Goal: Task Accomplishment & Management: Complete application form

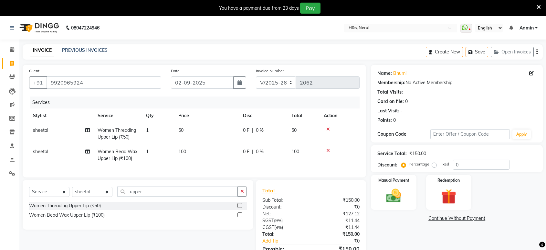
select select "6419"
select select "service"
select select "89022"
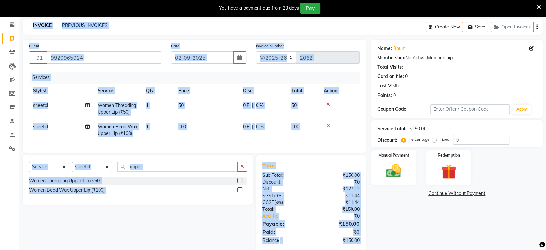
drag, startPoint x: 373, startPoint y: 51, endPoint x: 403, endPoint y: -44, distance: 99.6
click at [403, 0] on html "08047224946 Select Location × H&s, Nerul WhatsApp Status ✕ Status: Disconnected…" at bounding box center [273, 100] width 546 height 250
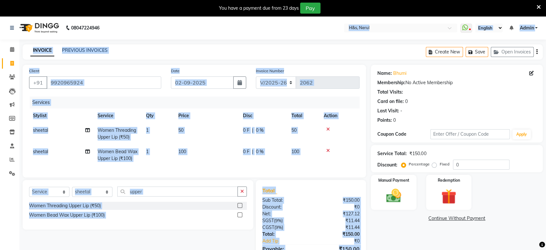
click at [123, 74] on div "Client +91 9920965924" at bounding box center [95, 80] width 142 height 27
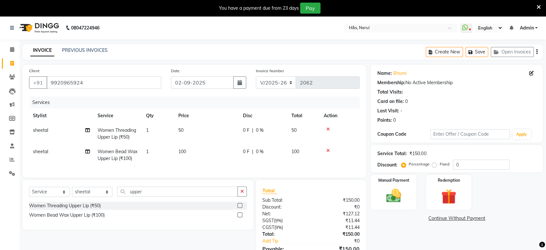
click at [328, 128] on icon at bounding box center [328, 129] width 4 height 5
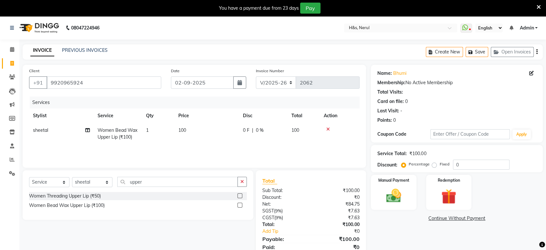
click at [327, 130] on icon at bounding box center [328, 129] width 4 height 5
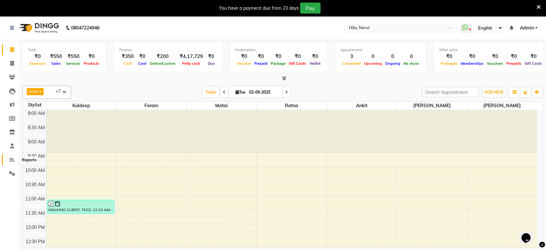
click at [10, 160] on icon at bounding box center [12, 159] width 5 height 5
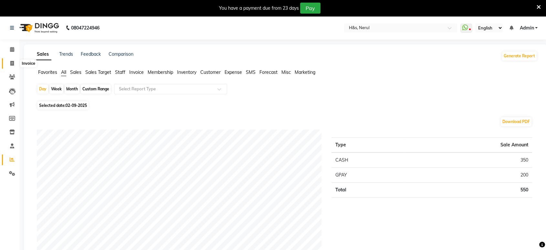
click at [8, 62] on span at bounding box center [11, 63] width 11 height 7
select select "6419"
select select "service"
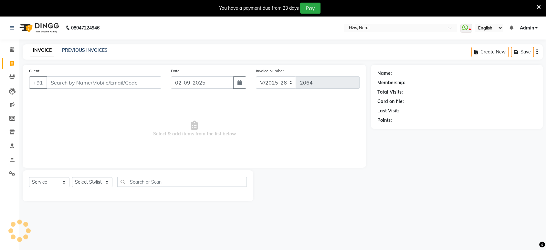
scroll to position [16, 0]
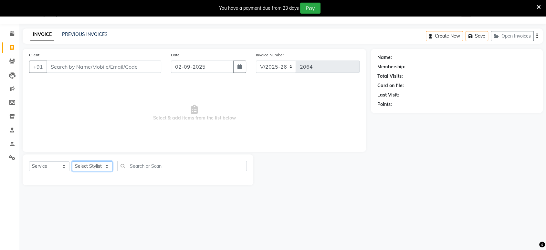
click at [87, 162] on select "Select Stylist ankit [PERSON_NAME] Foram [PERSON_NAME] [PERSON_NAME] [PERSON_NA…" at bounding box center [92, 166] width 40 height 10
select select "61692"
click at [72, 161] on select "Select Stylist ankit [PERSON_NAME] Foram [PERSON_NAME] [PERSON_NAME] [PERSON_NA…" at bounding box center [92, 166] width 40 height 10
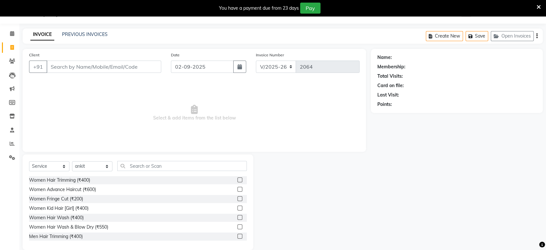
click at [238, 188] on label at bounding box center [240, 188] width 5 height 5
click at [238, 188] on input "checkbox" at bounding box center [240, 189] width 4 height 4
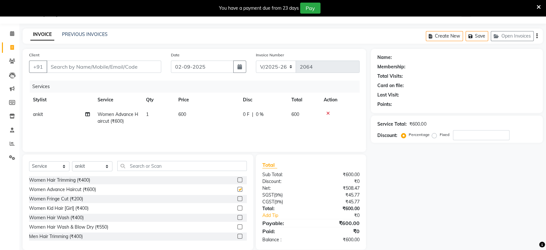
checkbox input "false"
click at [89, 67] on input "Client" at bounding box center [104, 66] width 115 height 12
type input "W"
type input "0"
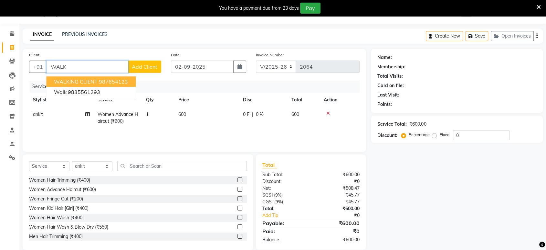
click at [94, 81] on span "WALKING CLIENT" at bounding box center [76, 81] width 44 height 6
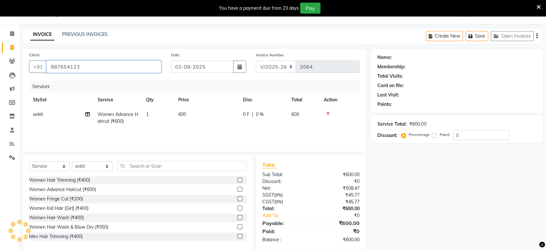
type input "987654123"
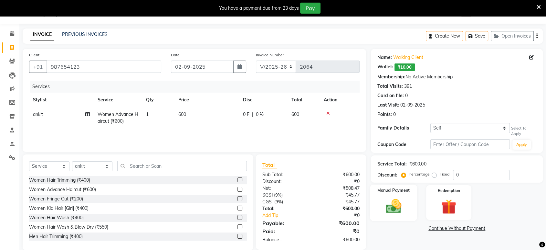
click at [393, 196] on div "Manual Payment" at bounding box center [393, 202] width 47 height 36
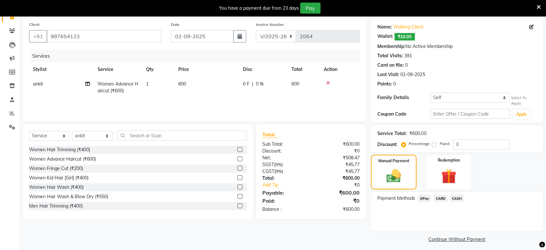
scroll to position [49, 0]
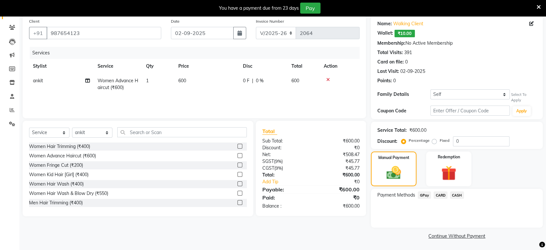
click at [424, 194] on span "GPay" at bounding box center [424, 194] width 13 height 7
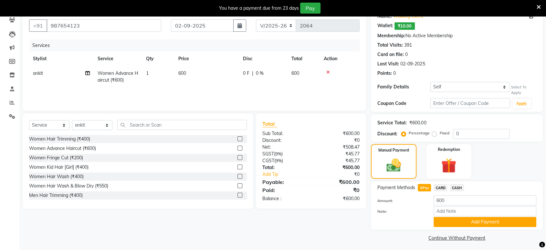
scroll to position [59, 0]
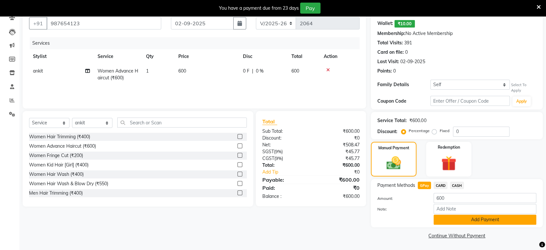
click at [464, 218] on button "Add Payment" at bounding box center [485, 219] width 103 height 10
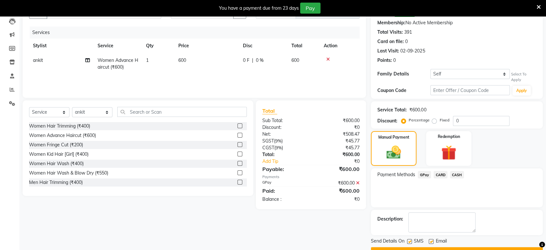
scroll to position [86, 0]
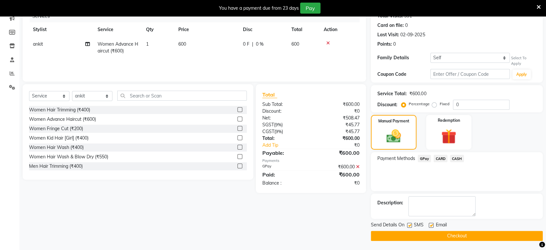
click at [432, 221] on div "Email" at bounding box center [440, 225] width 23 height 8
click at [430, 224] on label at bounding box center [431, 224] width 5 height 5
click at [430, 224] on input "checkbox" at bounding box center [431, 225] width 4 height 4
checkbox input "false"
click at [410, 223] on label at bounding box center [409, 224] width 5 height 5
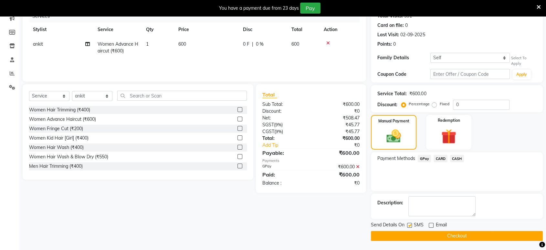
click at [410, 223] on input "checkbox" at bounding box center [409, 225] width 4 height 4
checkbox input "false"
click at [421, 234] on button "Checkout" at bounding box center [457, 235] width 172 height 10
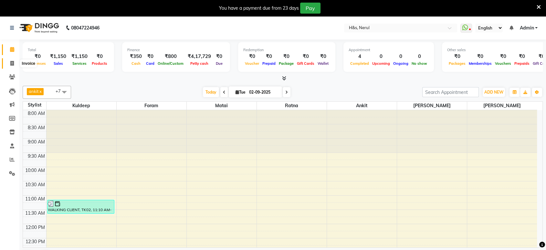
click at [11, 64] on icon at bounding box center [12, 63] width 4 height 5
select select "6419"
select select "service"
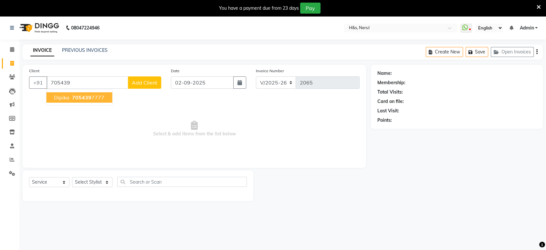
click at [81, 98] on span "705439" at bounding box center [81, 97] width 19 height 6
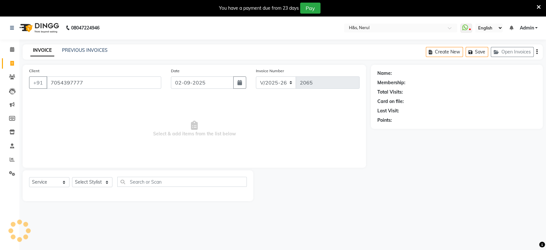
type input "7054397777"
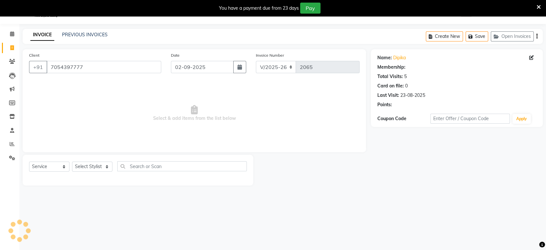
scroll to position [16, 0]
click at [95, 167] on select "Select Stylist ankit [PERSON_NAME] Foram [PERSON_NAME] [PERSON_NAME] [PERSON_NA…" at bounding box center [92, 166] width 40 height 10
select select "86271"
click at [72, 161] on select "Select Stylist ankit [PERSON_NAME] Foram [PERSON_NAME] [PERSON_NAME] [PERSON_NA…" at bounding box center [92, 166] width 40 height 10
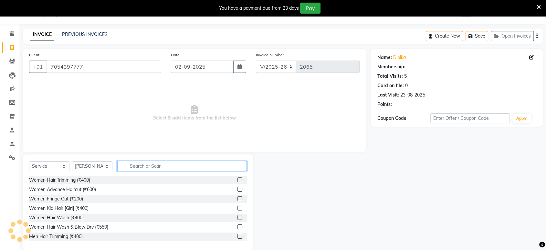
click at [137, 163] on input "text" at bounding box center [182, 166] width 130 height 10
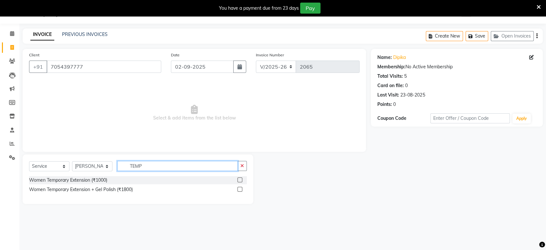
type input "TEMP"
click at [240, 179] on label at bounding box center [240, 179] width 5 height 5
click at [240, 179] on input "checkbox" at bounding box center [240, 180] width 4 height 4
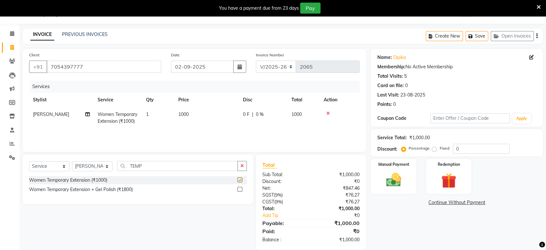
checkbox input "false"
click at [174, 165] on input "TEMP" at bounding box center [177, 166] width 121 height 10
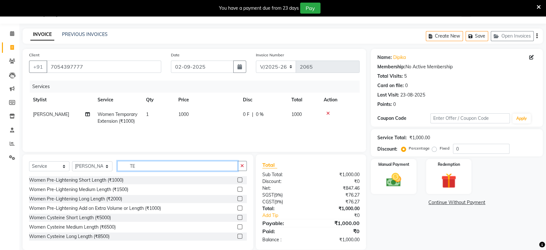
type input "T"
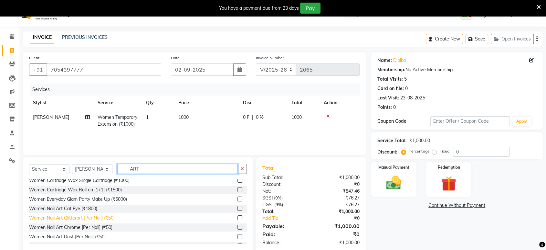
scroll to position [19, 0]
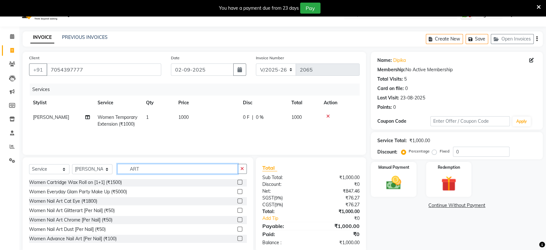
type input "ART"
click at [238, 225] on div at bounding box center [242, 229] width 9 height 8
click at [238, 229] on label at bounding box center [240, 228] width 5 height 5
click at [238, 229] on input "checkbox" at bounding box center [240, 229] width 4 height 4
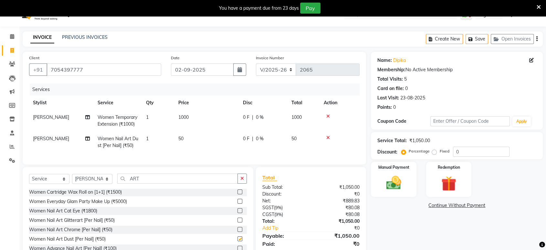
checkbox input "false"
click at [152, 141] on td "1" at bounding box center [158, 141] width 32 height 21
select select "86271"
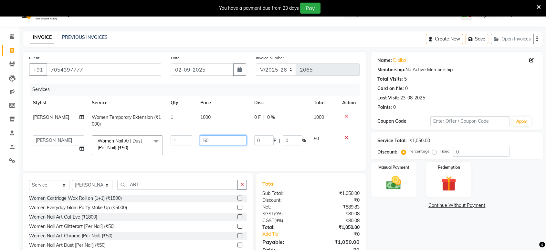
click at [212, 139] on input "50" at bounding box center [223, 140] width 47 height 10
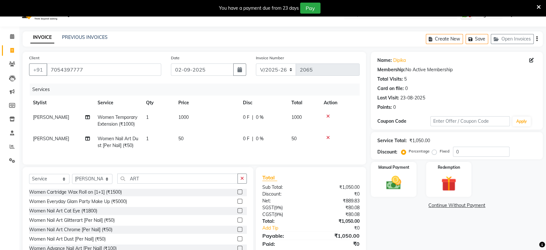
click at [147, 139] on span "1" at bounding box center [147, 138] width 3 height 6
select select "86271"
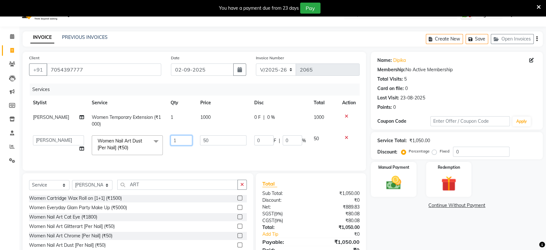
click at [176, 139] on input "1" at bounding box center [182, 140] width 22 height 10
click at [177, 139] on input "number" at bounding box center [182, 140] width 22 height 10
type input "10"
click at [203, 156] on div "Services Stylist Service Qty Price Disc Total Action Dipeeka Women Temporary Ex…" at bounding box center [194, 123] width 331 height 80
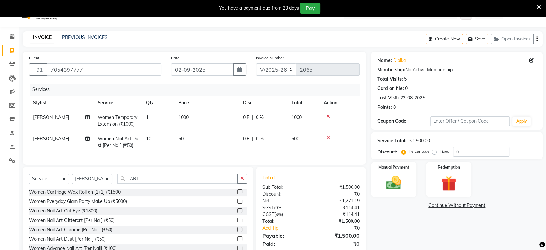
click at [186, 117] on span "1000" at bounding box center [183, 117] width 10 height 6
select select "86271"
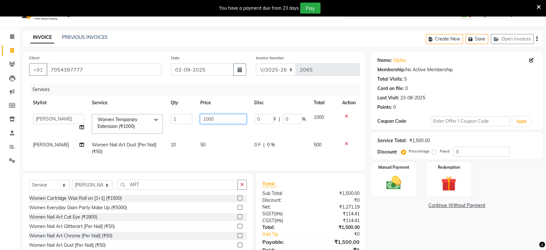
click at [222, 118] on input "1000" at bounding box center [223, 119] width 47 height 10
type input "1"
type input "1000"
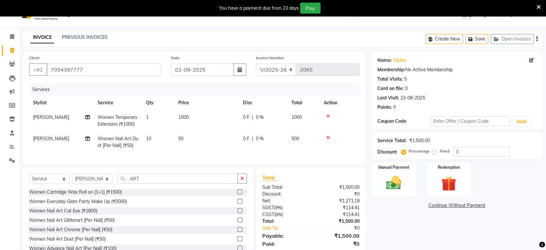
click at [206, 111] on td "1000" at bounding box center [207, 120] width 65 height 21
select select "86271"
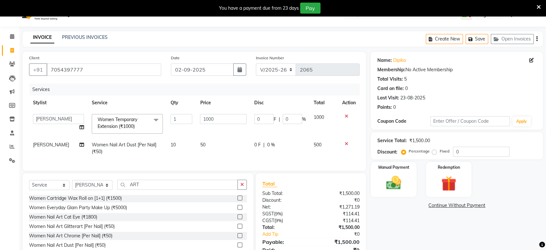
click at [202, 142] on span "50" at bounding box center [202, 145] width 5 height 6
select select "86271"
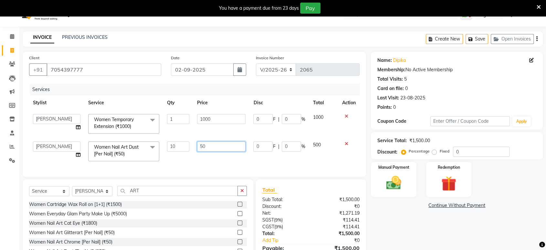
click at [219, 148] on input "50" at bounding box center [221, 146] width 49 height 10
type input "5"
type input "30"
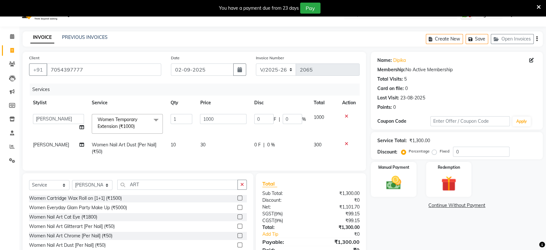
click at [217, 156] on td "30" at bounding box center [223, 147] width 54 height 21
select select "86271"
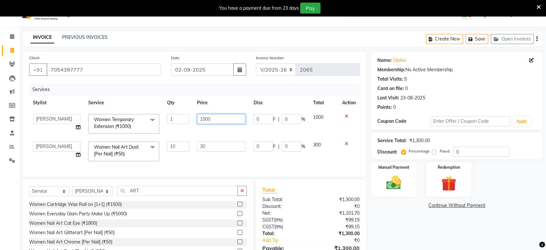
click at [222, 118] on input "1000" at bounding box center [221, 119] width 49 height 10
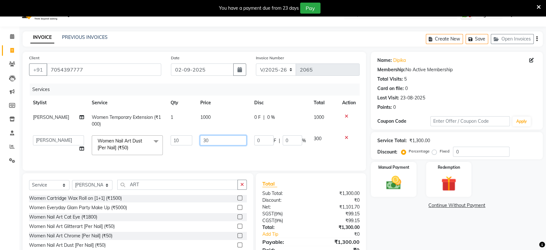
click at [218, 145] on td "30" at bounding box center [223, 144] width 54 height 27
type input "3"
type input "20"
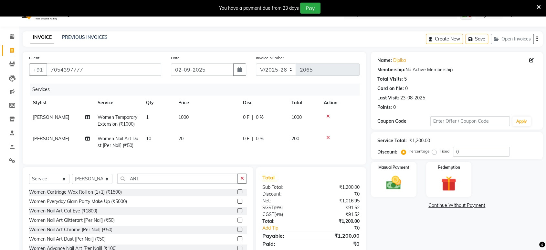
click at [219, 151] on td "20" at bounding box center [207, 141] width 65 height 21
select select "86271"
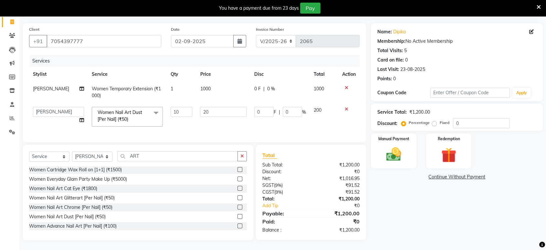
scroll to position [47, 0]
click at [401, 153] on img at bounding box center [393, 154] width 25 height 18
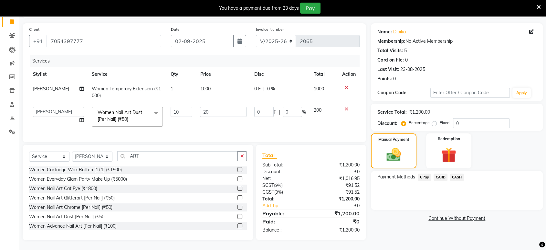
click at [458, 173] on span "CASH" at bounding box center [457, 176] width 14 height 7
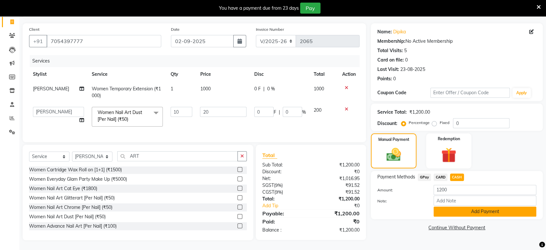
click at [447, 206] on button "Add Payment" at bounding box center [485, 211] width 103 height 10
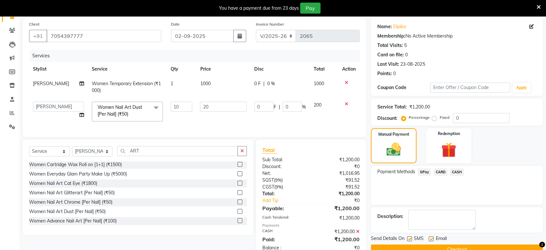
scroll to position [69, 0]
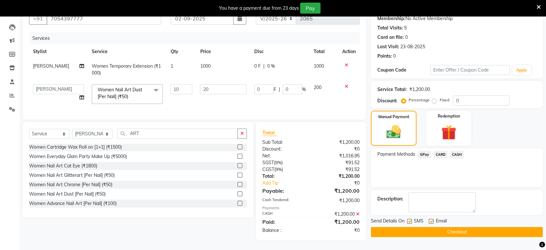
click at [432, 218] on label at bounding box center [431, 220] width 5 height 5
click at [432, 219] on input "checkbox" at bounding box center [431, 221] width 4 height 4
checkbox input "false"
click at [410, 218] on label at bounding box center [409, 220] width 5 height 5
click at [410, 219] on input "checkbox" at bounding box center [409, 221] width 4 height 4
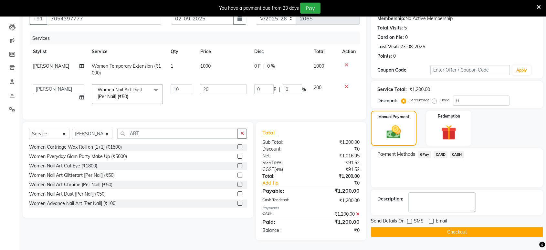
click at [409, 218] on label at bounding box center [409, 220] width 5 height 5
click at [409, 219] on input "checkbox" at bounding box center [409, 221] width 4 height 4
click at [409, 218] on label at bounding box center [409, 220] width 5 height 5
click at [409, 219] on input "checkbox" at bounding box center [409, 221] width 4 height 4
checkbox input "false"
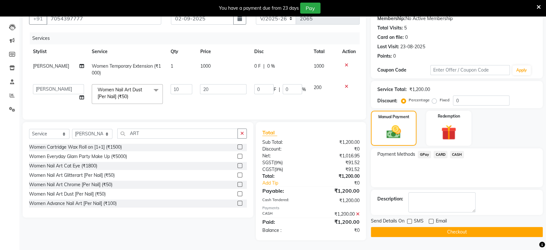
click at [403, 227] on button "Checkout" at bounding box center [457, 232] width 172 height 10
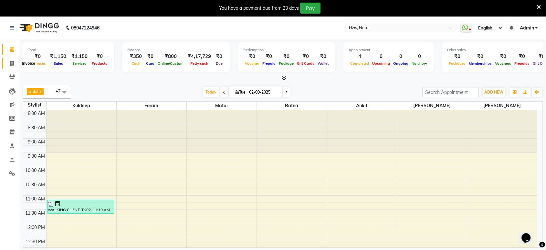
click at [10, 64] on icon at bounding box center [12, 63] width 4 height 5
select select "service"
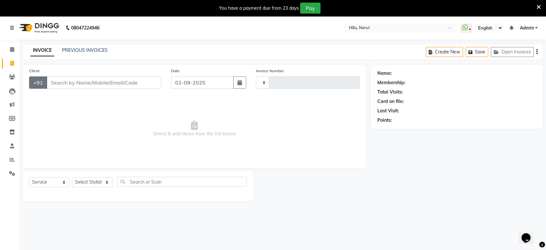
type input "2065"
select select "6419"
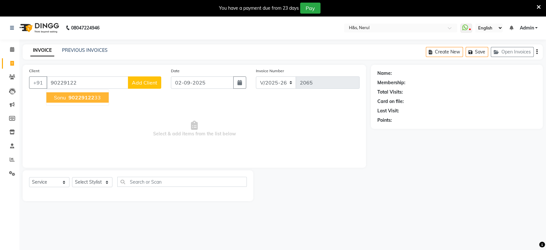
click at [68, 95] on ngb-highlight "90229122 33" at bounding box center [84, 97] width 34 height 6
type input "9022912233"
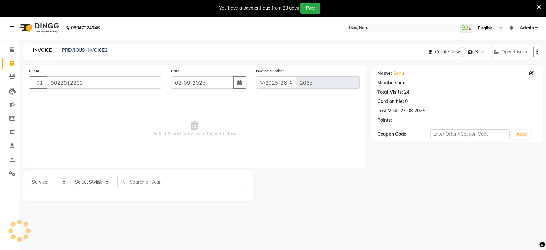
select select "1: Object"
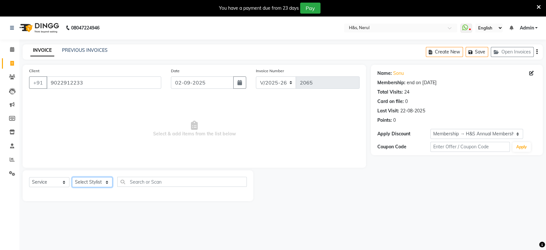
click at [108, 183] on select "Select Stylist ankit [PERSON_NAME] Foram [PERSON_NAME] [PERSON_NAME] [PERSON_NA…" at bounding box center [92, 182] width 40 height 10
select select "61692"
click at [72, 177] on select "Select Stylist ankit [PERSON_NAME] Foram [PERSON_NAME] [PERSON_NAME] [PERSON_NA…" at bounding box center [92, 182] width 40 height 10
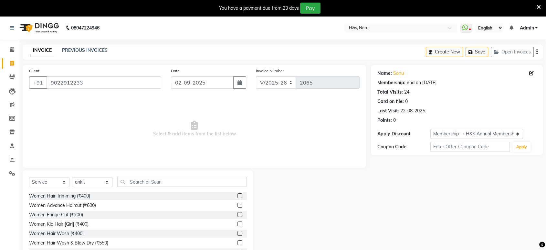
click at [238, 243] on label at bounding box center [240, 242] width 5 height 5
click at [238, 243] on input "checkbox" at bounding box center [240, 242] width 4 height 4
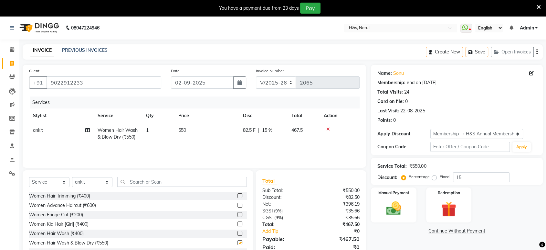
checkbox input "false"
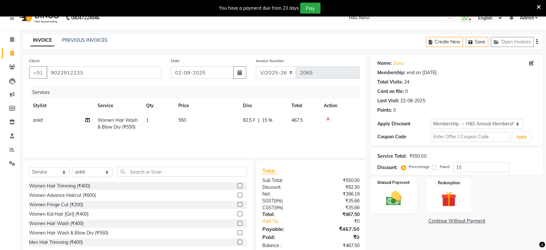
scroll to position [25, 0]
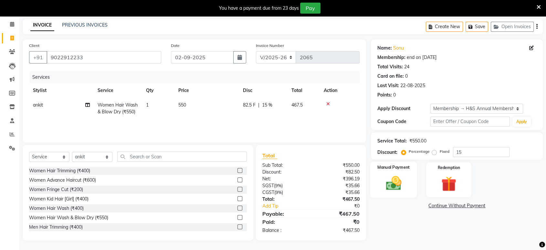
click at [392, 179] on img at bounding box center [393, 183] width 25 height 18
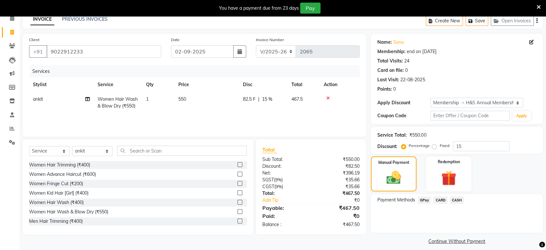
scroll to position [36, 0]
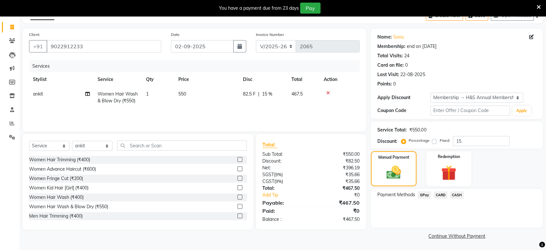
click at [456, 192] on span "CASH" at bounding box center [457, 194] width 14 height 7
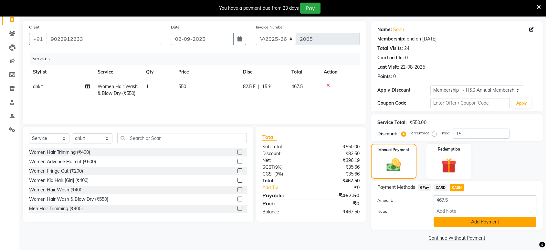
scroll to position [46, 0]
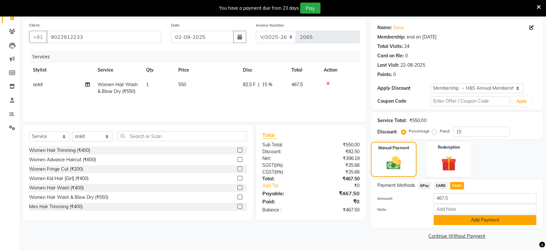
click at [461, 221] on button "Add Payment" at bounding box center [485, 220] width 103 height 10
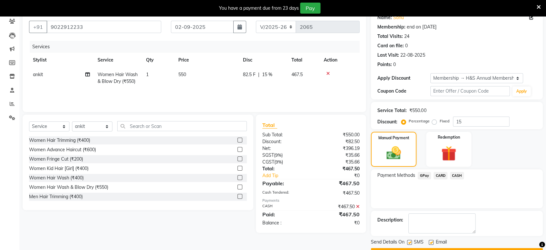
scroll to position [73, 0]
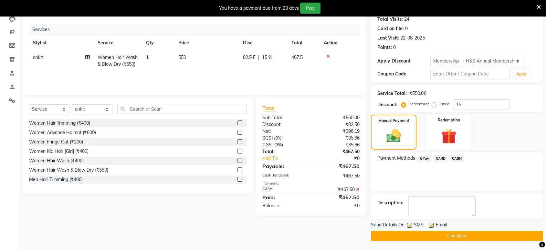
click at [431, 224] on label at bounding box center [431, 224] width 5 height 5
click at [431, 224] on input "checkbox" at bounding box center [431, 225] width 4 height 4
checkbox input "false"
click at [423, 237] on button "Checkout" at bounding box center [457, 235] width 172 height 10
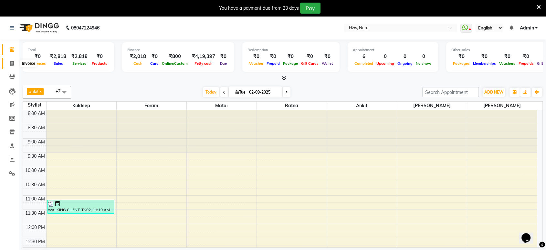
click at [6, 62] on span at bounding box center [11, 63] width 11 height 7
select select "service"
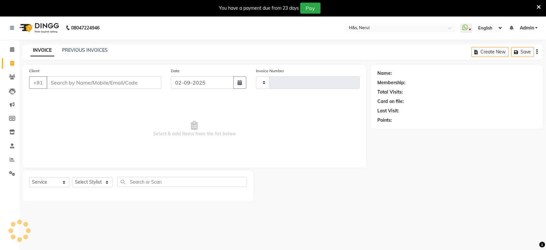
type input "2067"
select select "6419"
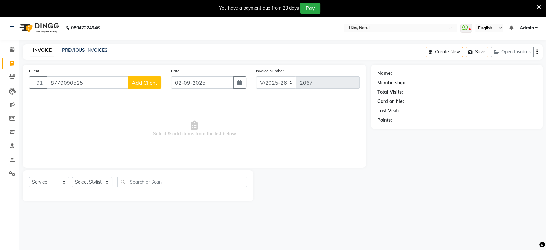
type input "8779090525"
click at [145, 84] on span "Add Client" at bounding box center [145, 82] width 26 height 6
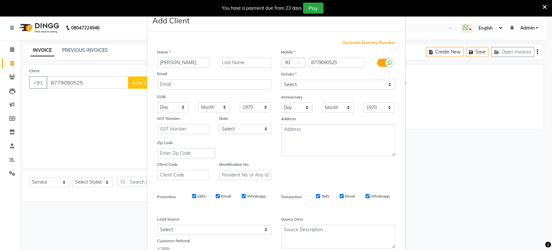
type input "[PERSON_NAME]"
click at [322, 82] on select "Select [DEMOGRAPHIC_DATA] [DEMOGRAPHIC_DATA] Other Prefer Not To Say" at bounding box center [338, 85] width 114 height 10
select select "[DEMOGRAPHIC_DATA]"
click at [281, 80] on select "Select [DEMOGRAPHIC_DATA] [DEMOGRAPHIC_DATA] Other Prefer Not To Say" at bounding box center [338, 85] width 114 height 10
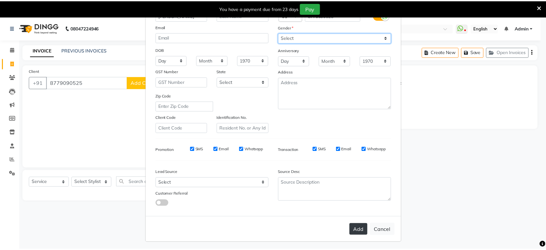
scroll to position [47, 0]
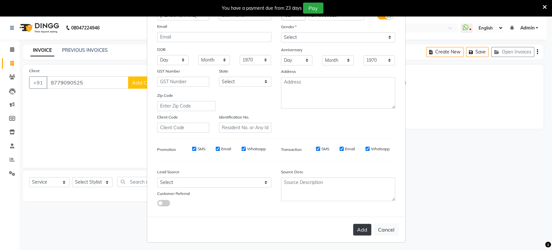
click at [359, 227] on button "Add" at bounding box center [362, 229] width 18 height 12
select select
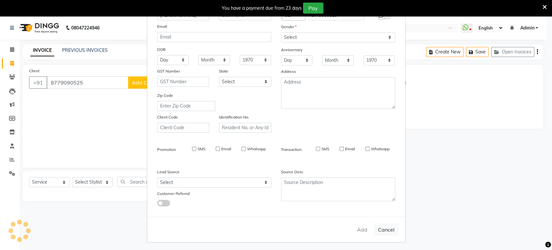
select select
checkbox input "false"
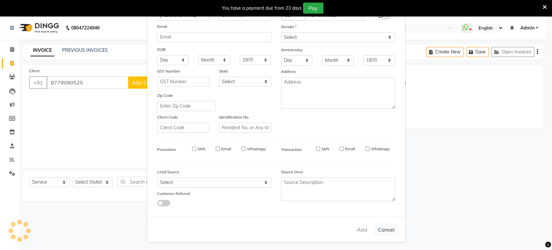
checkbox input "false"
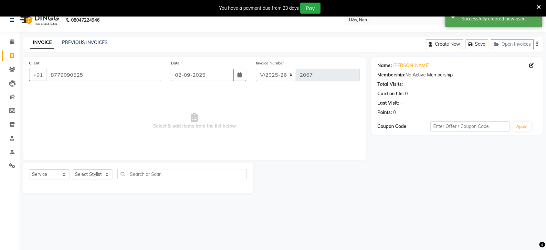
scroll to position [16, 0]
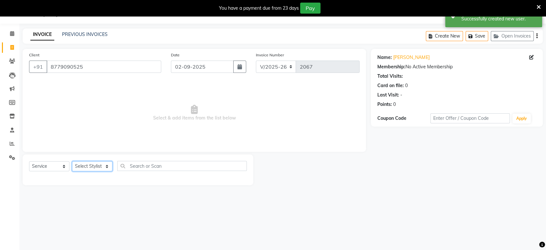
drag, startPoint x: 96, startPoint y: 165, endPoint x: 101, endPoint y: 161, distance: 6.1
click at [96, 165] on select "Select Stylist ankit [PERSON_NAME] Foram [PERSON_NAME] [PERSON_NAME] [PERSON_NA…" at bounding box center [92, 166] width 40 height 10
select select "49331"
click at [72, 161] on select "Select Stylist ankit [PERSON_NAME] Foram [PERSON_NAME] [PERSON_NAME] [PERSON_NA…" at bounding box center [92, 166] width 40 height 10
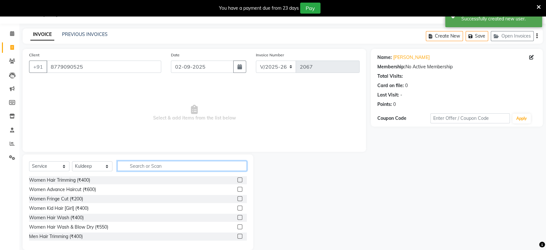
click at [139, 166] on input "text" at bounding box center [182, 166] width 130 height 10
type input "H"
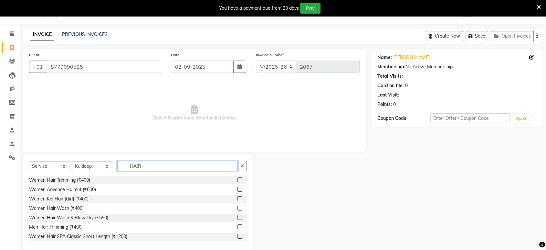
type input "HAIR"
click at [238, 188] on label at bounding box center [240, 188] width 5 height 5
click at [238, 188] on input "checkbox" at bounding box center [240, 189] width 4 height 4
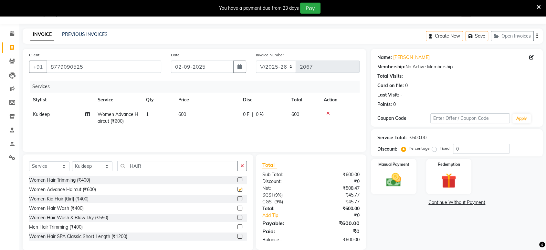
checkbox input "false"
click at [156, 161] on input "HAIR" at bounding box center [177, 166] width 121 height 10
type input "H"
type input "HAIR"
click at [238, 207] on label at bounding box center [240, 207] width 5 height 5
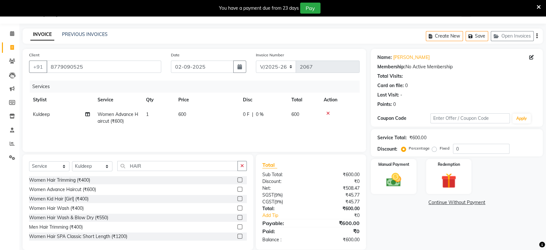
click at [238, 207] on input "checkbox" at bounding box center [240, 208] width 4 height 4
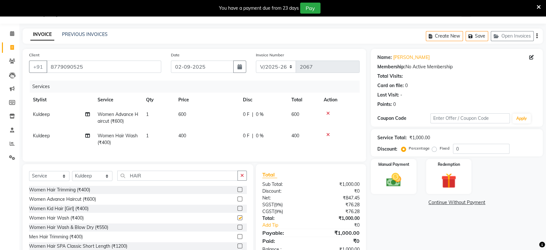
checkbox input "false"
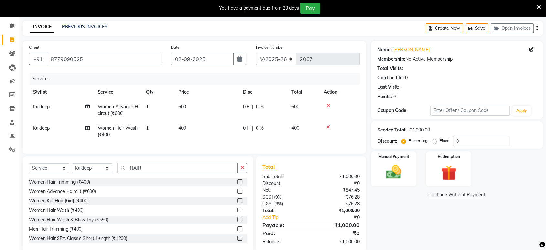
scroll to position [28, 0]
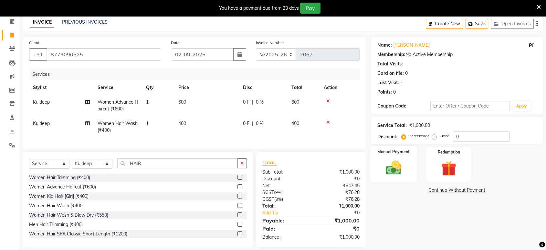
click at [395, 161] on img at bounding box center [393, 167] width 25 height 18
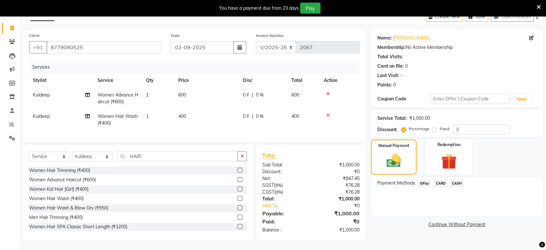
scroll to position [40, 0]
click at [459, 179] on span "CASH" at bounding box center [457, 182] width 14 height 7
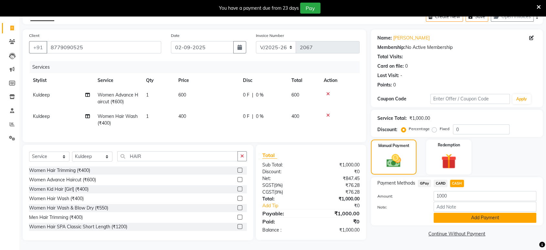
click at [455, 212] on button "Add Payment" at bounding box center [485, 217] width 103 height 10
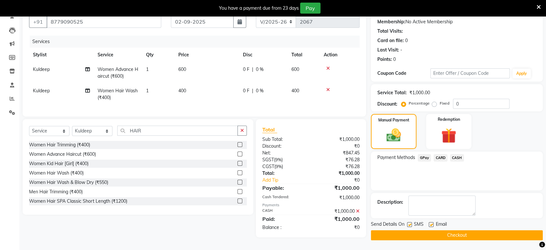
scroll to position [63, 0]
click at [432, 222] on label at bounding box center [431, 224] width 5 height 5
click at [432, 222] on input "checkbox" at bounding box center [431, 224] width 4 height 4
checkbox input "false"
click at [429, 232] on button "Checkout" at bounding box center [457, 235] width 172 height 10
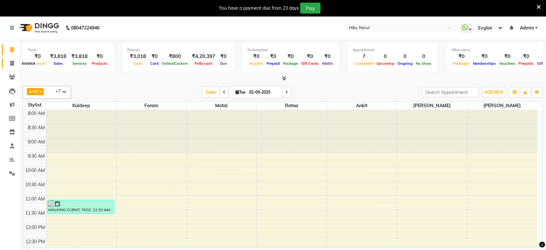
click at [13, 65] on icon at bounding box center [12, 63] width 4 height 5
select select "6419"
select select "service"
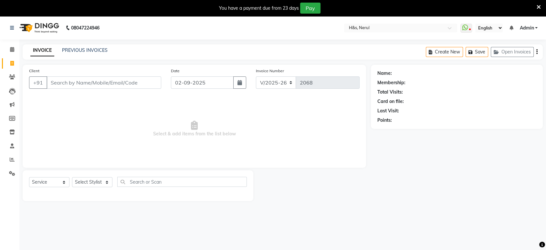
click at [59, 85] on input "Client" at bounding box center [104, 82] width 115 height 12
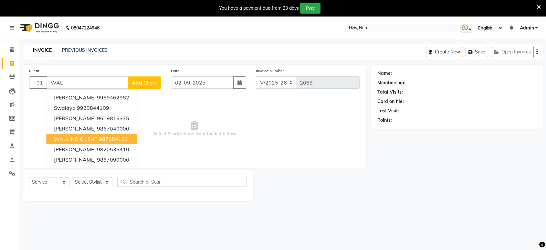
click at [61, 142] on span "WALKING CLIENT" at bounding box center [76, 138] width 44 height 6
type input "987654123"
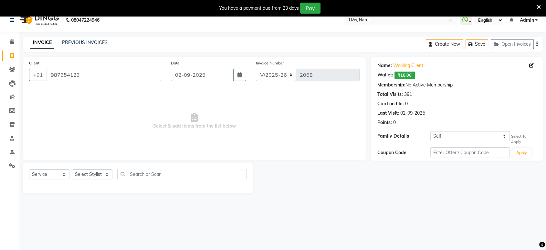
scroll to position [16, 0]
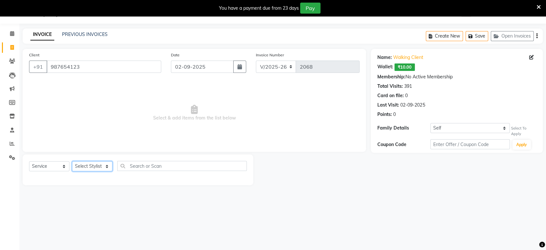
click at [100, 167] on select "Select Stylist ankit [PERSON_NAME] Foram [PERSON_NAME] [PERSON_NAME] [PERSON_NA…" at bounding box center [92, 166] width 40 height 10
select select "61692"
click at [72, 161] on select "Select Stylist ankit [PERSON_NAME] Foram [PERSON_NAME] [PERSON_NAME] [PERSON_NA…" at bounding box center [92, 166] width 40 height 10
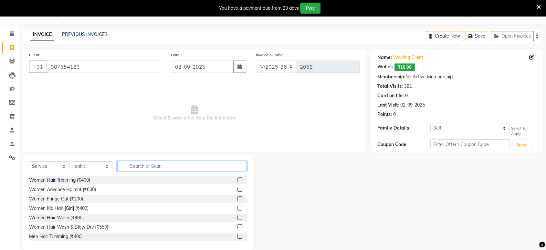
click at [136, 165] on input "text" at bounding box center [182, 166] width 130 height 10
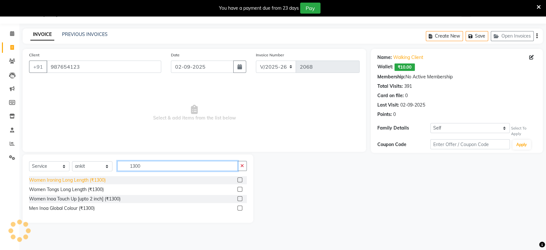
type input "1300"
click at [78, 180] on div "Women Ironing Long Length (₹1300)" at bounding box center [67, 179] width 77 height 7
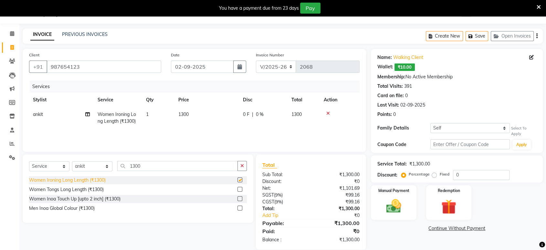
checkbox input "false"
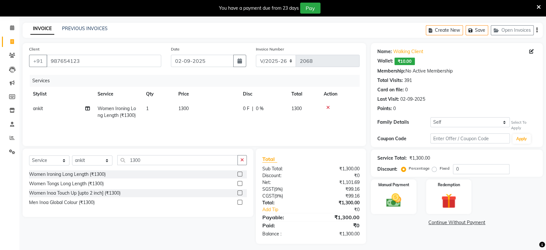
scroll to position [25, 0]
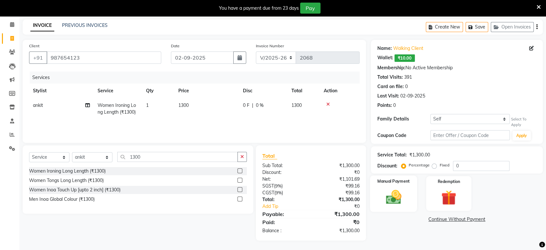
click at [398, 185] on div "Manual Payment" at bounding box center [393, 193] width 47 height 36
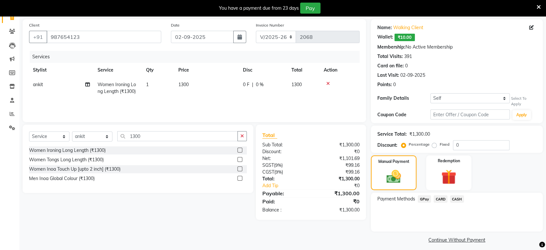
scroll to position [49, 0]
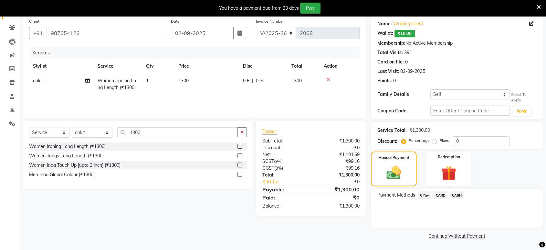
click at [457, 196] on span "CASH" at bounding box center [457, 194] width 14 height 7
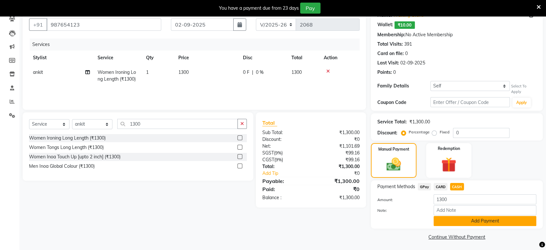
scroll to position [59, 0]
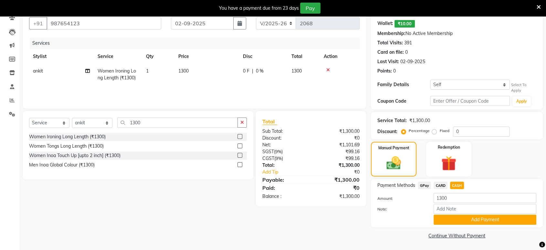
click at [437, 227] on div "Name: Walking Client Wallet: ₹10.00 Membership: No Active Membership Total Visi…" at bounding box center [459, 122] width 177 height 235
click at [440, 221] on button "Add Payment" at bounding box center [485, 219] width 103 height 10
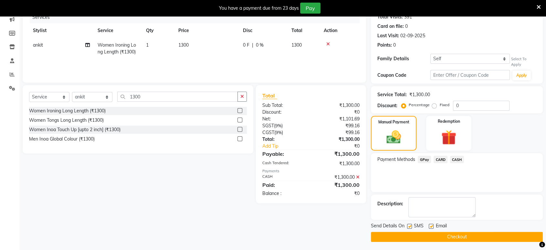
scroll to position [86, 0]
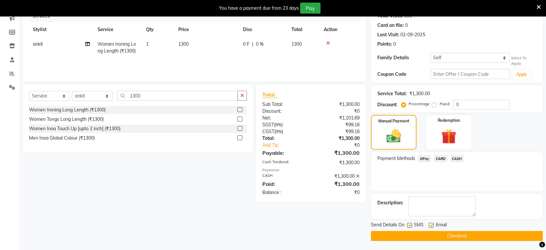
click at [411, 225] on label at bounding box center [409, 224] width 5 height 5
click at [411, 225] on input "checkbox" at bounding box center [409, 225] width 4 height 4
checkbox input "false"
click at [409, 231] on button "Checkout" at bounding box center [457, 235] width 172 height 10
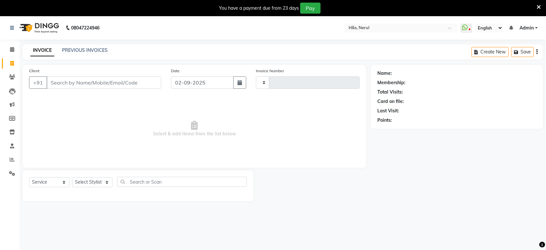
select select "service"
type input "2069"
select select "6419"
click at [81, 182] on select "Select Stylist ankit [PERSON_NAME] Foram [PERSON_NAME] [PERSON_NAME] [PERSON_NA…" at bounding box center [92, 182] width 40 height 10
select select "49331"
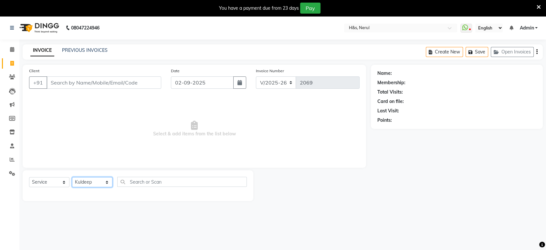
click at [72, 177] on select "Select Stylist ankit [PERSON_NAME] Foram [PERSON_NAME] [PERSON_NAME] [PERSON_NA…" at bounding box center [92, 182] width 40 height 10
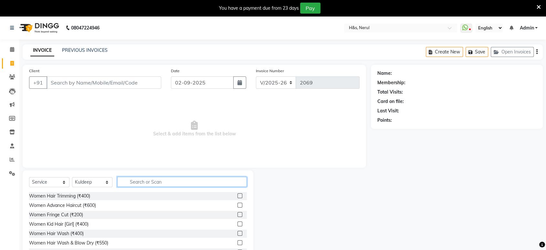
click at [142, 178] on input "text" at bounding box center [182, 181] width 130 height 10
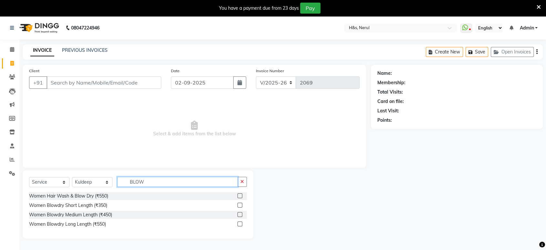
type input "BLOW"
click at [239, 196] on label at bounding box center [240, 195] width 5 height 5
click at [239, 196] on input "checkbox" at bounding box center [240, 196] width 4 height 4
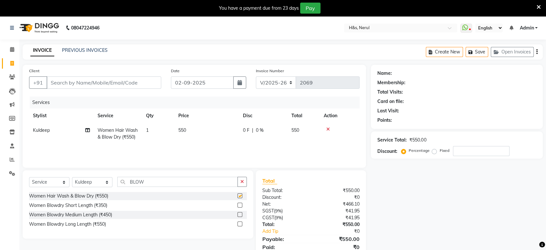
checkbox input "false"
click at [239, 205] on label at bounding box center [240, 204] width 5 height 5
click at [239, 205] on input "checkbox" at bounding box center [240, 205] width 4 height 4
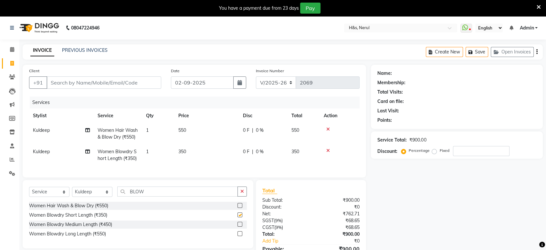
checkbox input "false"
click at [328, 130] on icon at bounding box center [328, 129] width 4 height 5
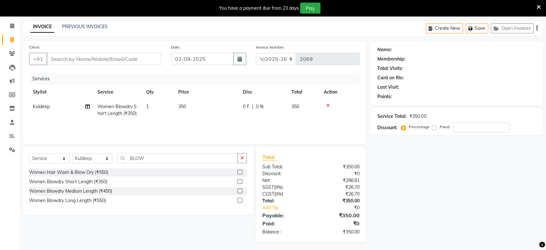
scroll to position [25, 0]
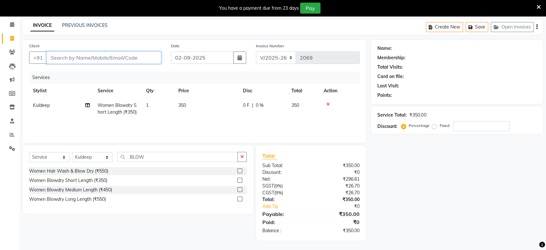
click at [60, 56] on input "Client" at bounding box center [104, 57] width 115 height 12
type input "R"
type input "0"
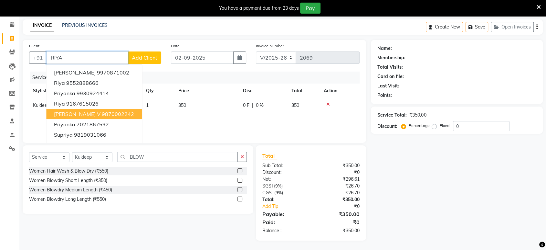
click at [102, 114] on ngb-highlight "9870002242" at bounding box center [118, 114] width 32 height 6
type input "9870002242"
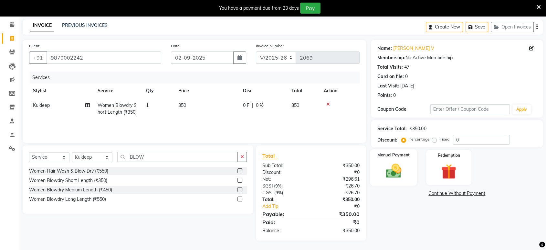
click at [398, 180] on div "Manual Payment" at bounding box center [393, 167] width 47 height 36
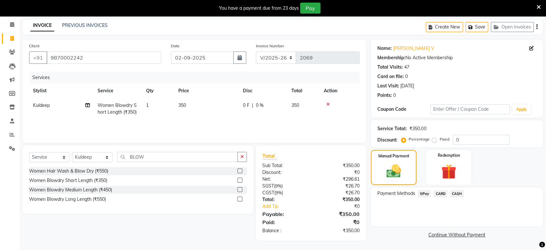
click at [422, 192] on span "GPay" at bounding box center [424, 193] width 13 height 7
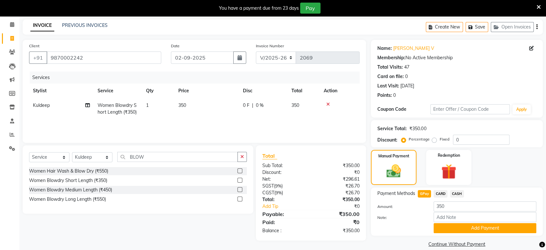
click at [458, 187] on div "Payment Methods GPay CARD CASH Amount: 350 Note: Add Payment" at bounding box center [457, 211] width 172 height 48
click at [457, 195] on span "CASH" at bounding box center [457, 193] width 14 height 7
click at [453, 231] on button "Add Payment" at bounding box center [485, 228] width 103 height 10
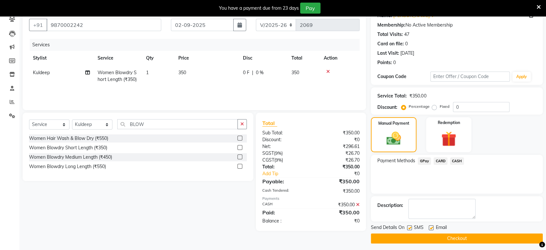
scroll to position [60, 0]
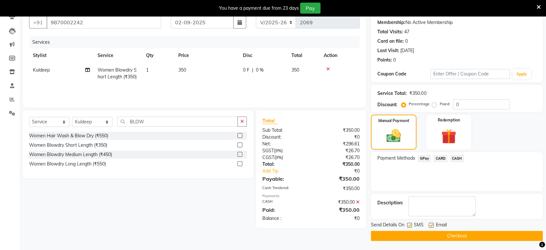
click at [410, 221] on div "SMS" at bounding box center [418, 225] width 22 height 8
click at [410, 222] on label at bounding box center [409, 224] width 5 height 5
click at [410, 223] on input "checkbox" at bounding box center [409, 225] width 4 height 4
checkbox input "false"
click at [432, 223] on label at bounding box center [431, 224] width 5 height 5
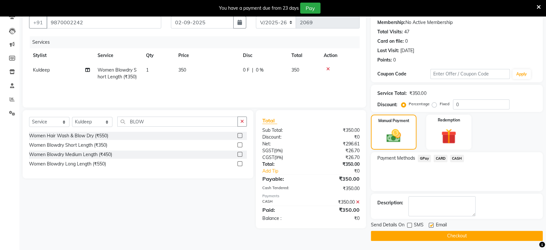
click at [432, 223] on input "checkbox" at bounding box center [431, 225] width 4 height 4
checkbox input "false"
click at [422, 235] on button "Checkout" at bounding box center [457, 235] width 172 height 10
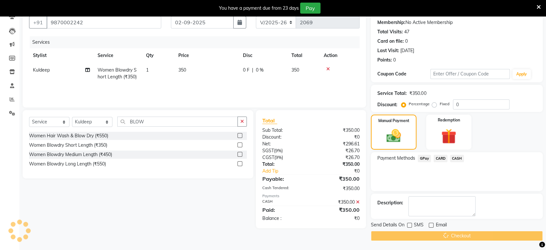
scroll to position [16, 0]
